Goal: Check status

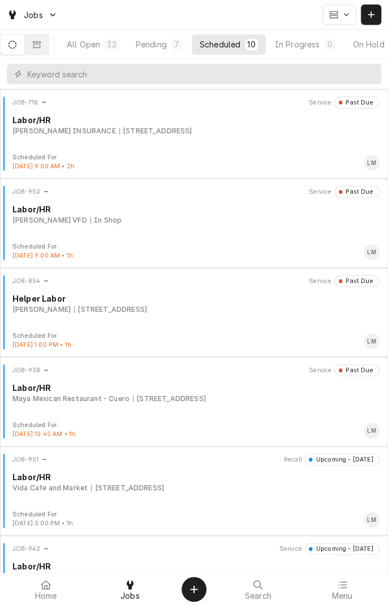
click at [371, 38] on button "On Hold 12" at bounding box center [376, 44] width 64 height 20
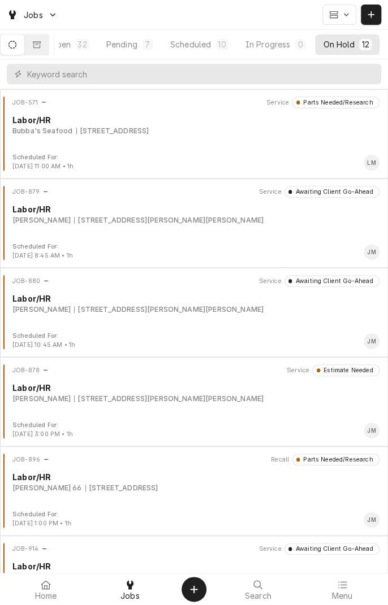
scroll to position [0, 108]
click at [346, 51] on button "Completed 3" at bounding box center [344, 44] width 74 height 20
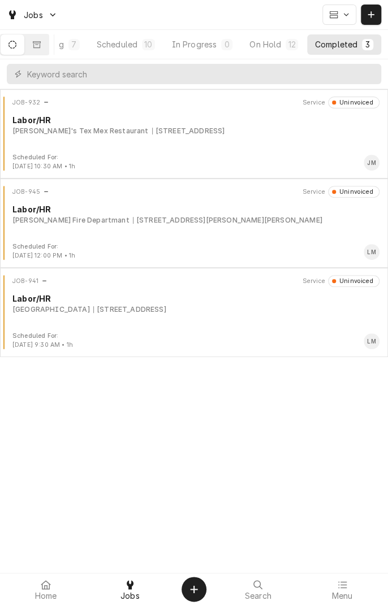
click at [242, 137] on div "JOB-932 Service Uninvoiced Labor/HR Mary's Tex Mex Restaurant 1303 Ave E, Shine…" at bounding box center [194, 125] width 379 height 57
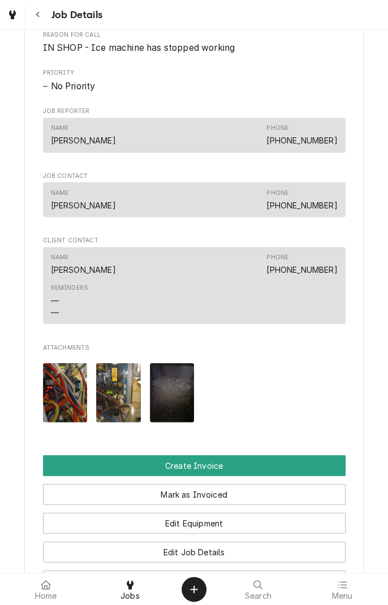
scroll to position [550, 0]
